Goal: Information Seeking & Learning: Find specific fact

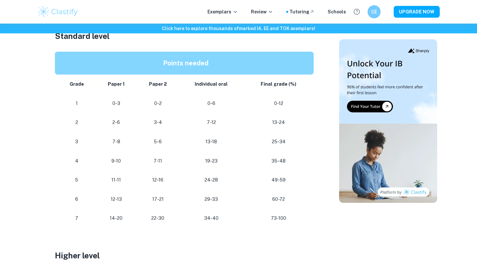
scroll to position [385, 0]
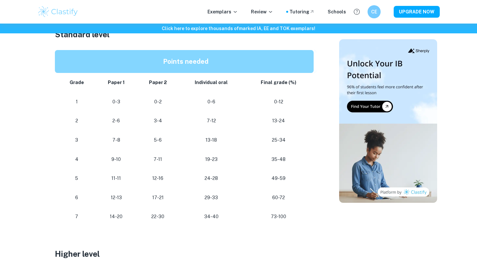
click at [211, 102] on p "0-6" at bounding box center [211, 101] width 54 height 9
drag, startPoint x: 211, startPoint y: 102, endPoint x: 209, endPoint y: 120, distance: 18.1
click at [209, 121] on tbody "Grade Paper 1 Paper 2 Individual oral Final grade (%) 1 0-3 0-2 0-6 0-12 2 2-6 …" at bounding box center [185, 149] width 261 height 153
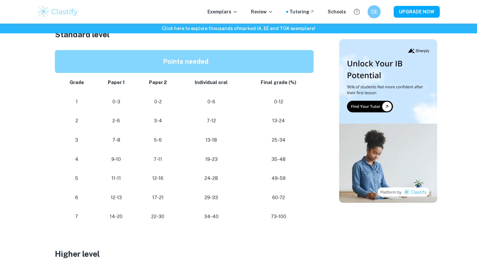
click at [225, 141] on p "13-18" at bounding box center [211, 139] width 54 height 9
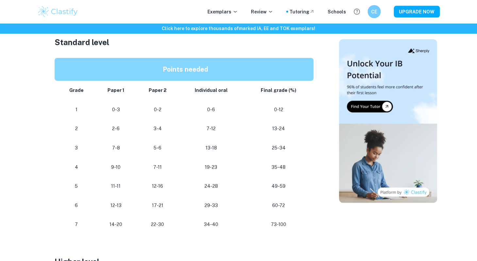
scroll to position [377, 0]
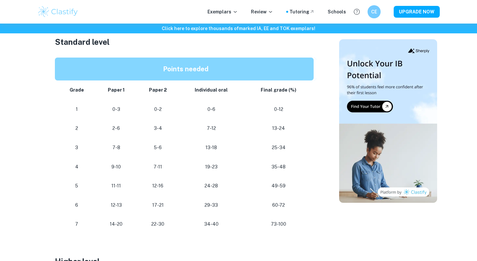
click at [223, 207] on p "29-33" at bounding box center [211, 204] width 54 height 9
click at [226, 215] on td "34-40" at bounding box center [211, 223] width 65 height 19
